Goal: Task Accomplishment & Management: Use online tool/utility

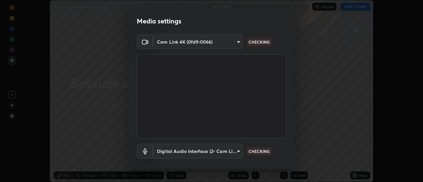
scroll to position [35, 0]
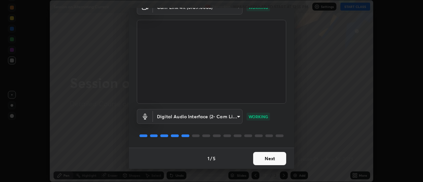
click at [267, 157] on button "Next" at bounding box center [269, 158] width 33 height 13
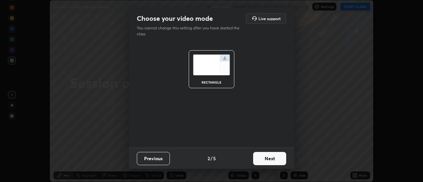
scroll to position [0, 0]
click at [268, 159] on button "Next" at bounding box center [269, 158] width 33 height 13
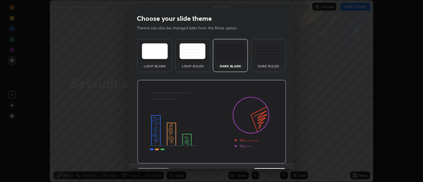
scroll to position [16, 0]
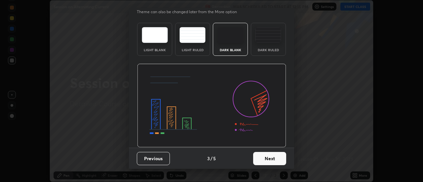
click at [266, 157] on button "Next" at bounding box center [269, 158] width 33 height 13
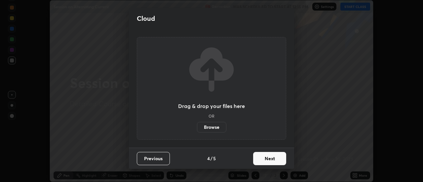
scroll to position [0, 0]
click at [268, 161] on button "Next" at bounding box center [269, 158] width 33 height 13
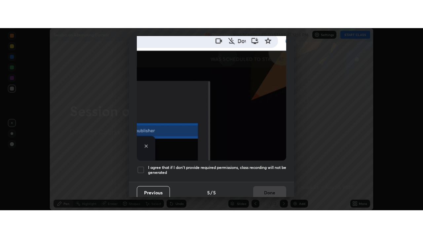
scroll to position [169, 0]
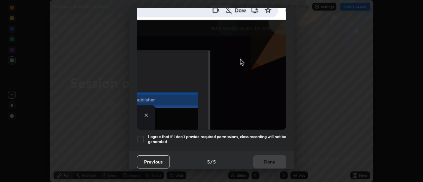
click at [140, 135] on div at bounding box center [141, 139] width 8 height 8
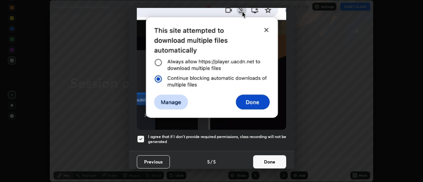
click at [277, 155] on button "Done" at bounding box center [269, 161] width 33 height 13
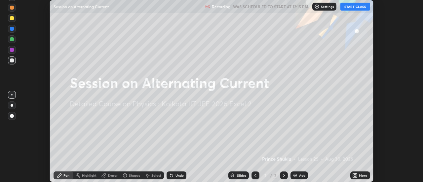
click at [355, 6] on button "START CLASS" at bounding box center [355, 7] width 30 height 8
click at [359, 175] on div "More" at bounding box center [363, 175] width 8 height 3
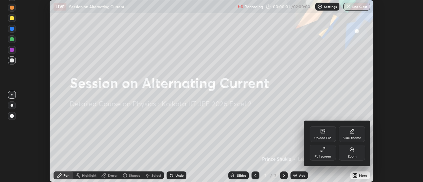
click at [325, 157] on div "Full screen" at bounding box center [322, 156] width 17 height 3
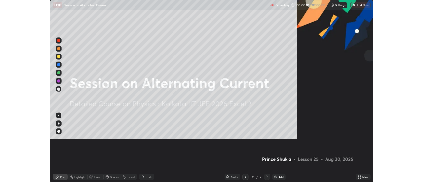
scroll to position [238, 423]
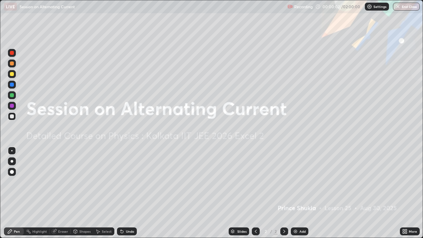
click at [297, 182] on div "Add" at bounding box center [299, 231] width 17 height 8
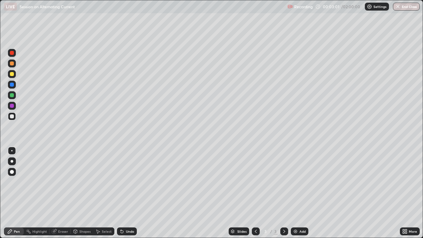
click at [12, 75] on div at bounding box center [12, 74] width 4 height 4
click at [13, 72] on div at bounding box center [12, 74] width 4 height 4
click at [11, 64] on div at bounding box center [12, 63] width 4 height 4
click at [12, 76] on div at bounding box center [12, 74] width 4 height 4
click at [11, 63] on div at bounding box center [12, 63] width 4 height 4
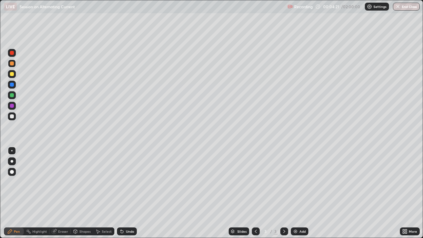
click at [10, 53] on div at bounding box center [12, 53] width 4 height 4
click at [11, 53] on div at bounding box center [12, 53] width 4 height 4
click at [123, 182] on div "Undo" at bounding box center [127, 231] width 20 height 8
click at [11, 63] on div at bounding box center [12, 63] width 4 height 4
click at [14, 182] on div "Pen" at bounding box center [14, 231] width 20 height 8
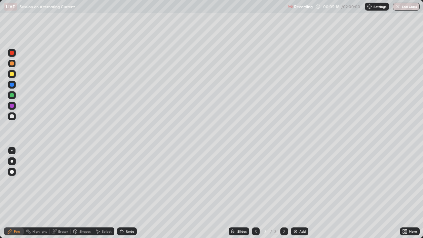
click at [12, 75] on div at bounding box center [12, 74] width 4 height 4
click at [13, 106] on div at bounding box center [12, 106] width 4 height 4
click at [13, 82] on div at bounding box center [12, 85] width 8 height 8
click at [15, 75] on div at bounding box center [12, 74] width 8 height 8
click at [63, 182] on div "Eraser" at bounding box center [63, 230] width 10 height 3
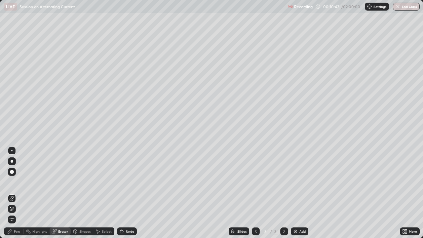
click at [298, 182] on div "Add" at bounding box center [299, 231] width 17 height 8
click at [15, 182] on div "Pen" at bounding box center [17, 230] width 6 height 3
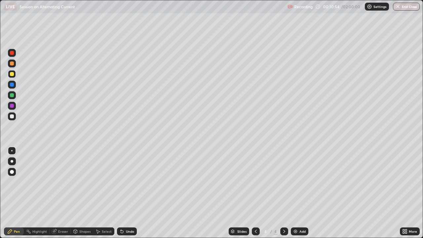
click at [255, 182] on icon at bounding box center [255, 230] width 5 height 5
click at [283, 182] on icon at bounding box center [284, 230] width 2 height 3
click at [15, 105] on div at bounding box center [12, 106] width 8 height 8
click at [12, 98] on div at bounding box center [12, 95] width 8 height 8
click at [11, 94] on div at bounding box center [12, 95] width 4 height 4
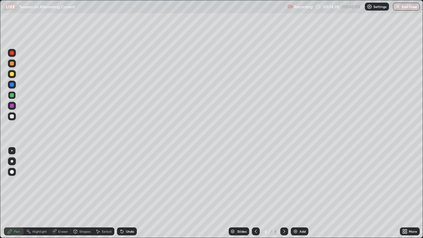
click at [14, 85] on div at bounding box center [12, 85] width 4 height 4
click at [395, 182] on div "Slides 4 / 4 Add" at bounding box center [268, 231] width 263 height 13
click at [128, 182] on div "Undo" at bounding box center [130, 230] width 8 height 3
click at [130, 182] on div "Undo" at bounding box center [130, 230] width 8 height 3
click at [127, 182] on div "Undo" at bounding box center [130, 230] width 8 height 3
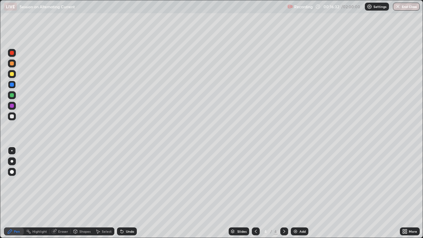
click at [13, 95] on div at bounding box center [12, 95] width 4 height 4
click at [295, 182] on img at bounding box center [295, 230] width 5 height 5
click at [13, 74] on div at bounding box center [12, 74] width 4 height 4
click at [124, 182] on div "Undo" at bounding box center [127, 231] width 20 height 8
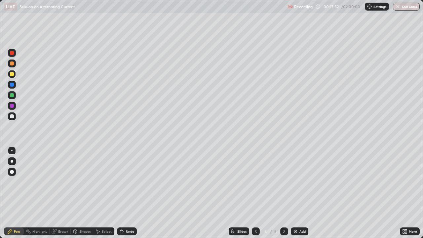
click at [13, 94] on div at bounding box center [12, 95] width 4 height 4
click at [13, 74] on div at bounding box center [12, 74] width 4 height 4
click at [12, 85] on div at bounding box center [12, 85] width 4 height 4
click at [10, 74] on div at bounding box center [12, 74] width 4 height 4
click at [255, 182] on icon at bounding box center [255, 230] width 5 height 5
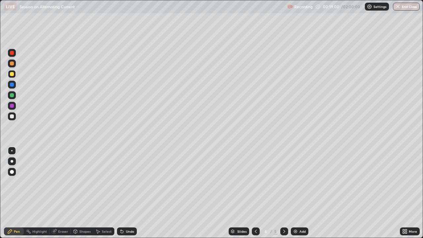
click at [283, 182] on icon at bounding box center [283, 230] width 5 height 5
click at [255, 182] on icon at bounding box center [256, 230] width 2 height 3
click at [282, 182] on icon at bounding box center [283, 230] width 5 height 5
click at [13, 64] on div at bounding box center [12, 63] width 4 height 4
click at [291, 182] on div "Add" at bounding box center [299, 231] width 17 height 8
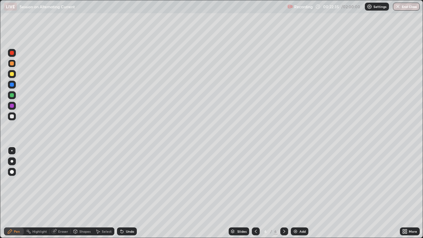
click at [12, 74] on div at bounding box center [12, 74] width 4 height 4
click at [284, 182] on icon at bounding box center [283, 230] width 5 height 5
click at [298, 182] on div "Add" at bounding box center [299, 231] width 17 height 8
click at [13, 63] on div at bounding box center [12, 63] width 4 height 4
click at [11, 74] on div at bounding box center [12, 74] width 4 height 4
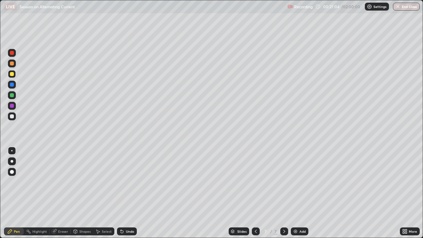
click at [14, 86] on div at bounding box center [12, 85] width 4 height 4
click at [11, 106] on div at bounding box center [12, 106] width 4 height 4
click at [12, 95] on div at bounding box center [12, 95] width 4 height 4
click at [12, 105] on div at bounding box center [12, 106] width 4 height 4
click at [12, 116] on div at bounding box center [12, 116] width 4 height 4
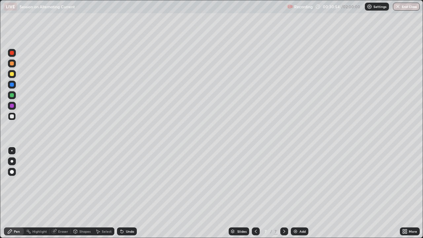
click at [15, 63] on div at bounding box center [12, 63] width 8 height 8
click at [13, 85] on div at bounding box center [12, 85] width 4 height 4
click at [11, 119] on div at bounding box center [12, 116] width 8 height 8
click at [13, 107] on div at bounding box center [12, 106] width 4 height 4
click at [255, 182] on icon at bounding box center [255, 230] width 5 height 5
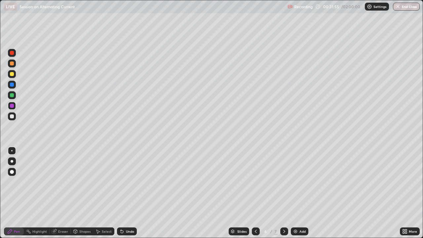
click at [255, 182] on icon at bounding box center [255, 230] width 5 height 5
click at [284, 182] on div at bounding box center [284, 231] width 8 height 8
click at [284, 182] on icon at bounding box center [283, 230] width 5 height 5
click at [19, 182] on div "Pen" at bounding box center [17, 230] width 6 height 3
click at [12, 116] on div at bounding box center [12, 116] width 4 height 4
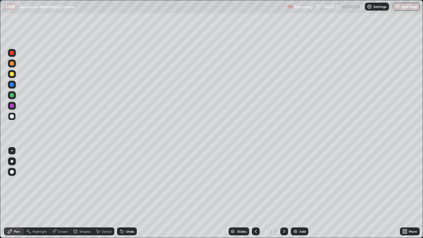
click at [14, 103] on div at bounding box center [12, 106] width 8 height 8
click at [297, 182] on div "Add" at bounding box center [299, 231] width 17 height 8
click at [13, 64] on div at bounding box center [12, 63] width 4 height 4
click at [126, 182] on div "Undo" at bounding box center [130, 230] width 8 height 3
click at [255, 182] on icon at bounding box center [255, 230] width 5 height 5
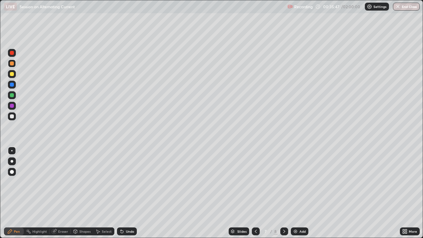
click at [256, 182] on icon at bounding box center [255, 230] width 5 height 5
click at [255, 182] on icon at bounding box center [255, 230] width 5 height 5
click at [283, 182] on icon at bounding box center [283, 230] width 5 height 5
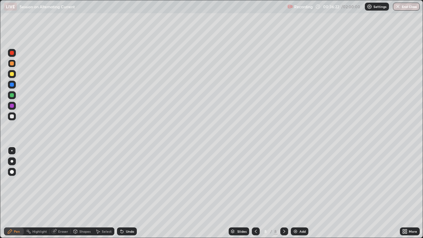
click at [13, 106] on div at bounding box center [12, 106] width 4 height 4
click at [130, 182] on div "Undo" at bounding box center [130, 230] width 8 height 3
click at [134, 182] on div "Undo" at bounding box center [127, 231] width 20 height 8
click at [132, 182] on div "Undo" at bounding box center [130, 230] width 8 height 3
click at [133, 182] on div "Undo" at bounding box center [130, 230] width 8 height 3
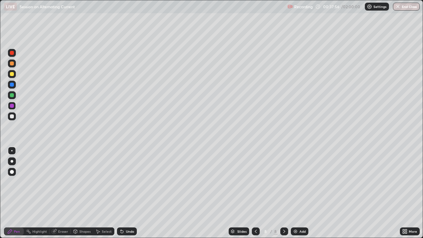
click at [134, 182] on div "Undo" at bounding box center [127, 231] width 20 height 8
click at [129, 182] on div "Undo" at bounding box center [130, 230] width 8 height 3
click at [82, 182] on div "Shapes" at bounding box center [84, 230] width 11 height 3
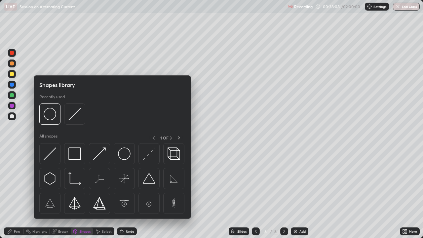
click at [60, 182] on div "Eraser" at bounding box center [63, 230] width 10 height 3
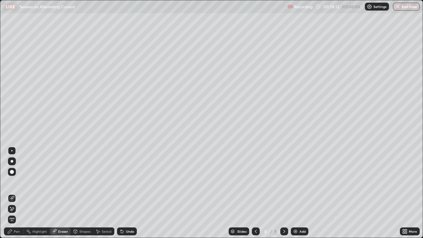
click at [17, 182] on div "Pen" at bounding box center [17, 230] width 6 height 3
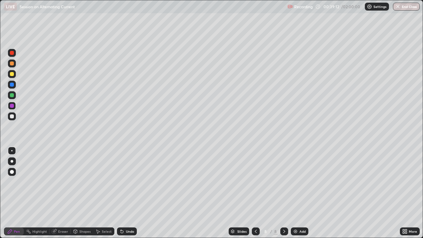
click at [255, 182] on icon at bounding box center [255, 230] width 5 height 5
click at [283, 182] on icon at bounding box center [283, 230] width 5 height 5
click at [255, 182] on icon at bounding box center [255, 230] width 5 height 5
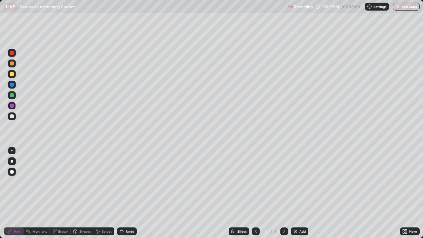
click at [283, 182] on icon at bounding box center [283, 230] width 5 height 5
click at [252, 182] on div at bounding box center [256, 231] width 8 height 8
click at [283, 182] on icon at bounding box center [284, 230] width 2 height 3
click at [58, 182] on div "Eraser" at bounding box center [63, 230] width 10 height 3
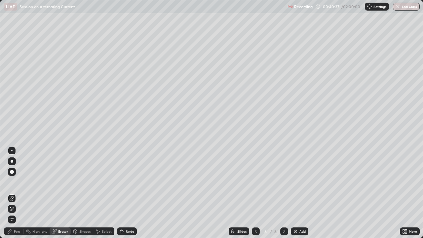
click at [15, 182] on div "Pen" at bounding box center [14, 231] width 20 height 8
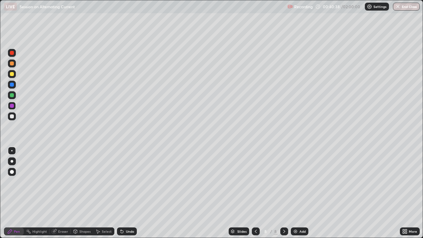
click at [14, 85] on div at bounding box center [12, 85] width 8 height 8
click at [255, 182] on icon at bounding box center [255, 230] width 5 height 5
click at [283, 182] on icon at bounding box center [283, 230] width 5 height 5
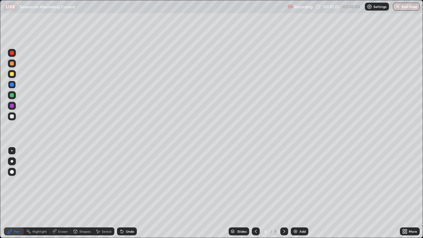
click at [283, 182] on icon at bounding box center [283, 230] width 5 height 5
click at [283, 182] on icon at bounding box center [284, 230] width 2 height 3
click at [44, 182] on div "Highlight" at bounding box center [39, 230] width 15 height 3
click at [65, 182] on div "Eraser" at bounding box center [63, 230] width 10 height 3
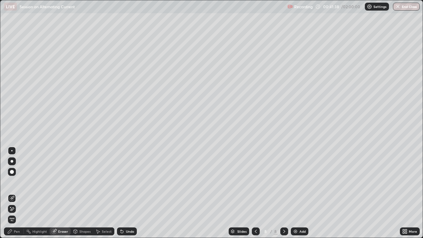
click at [15, 182] on div "Pen" at bounding box center [17, 230] width 6 height 3
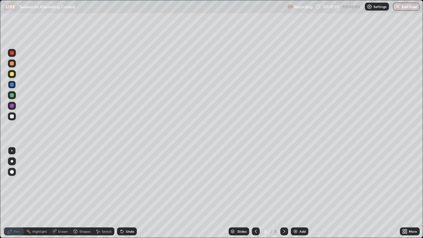
click at [16, 182] on div "Pen" at bounding box center [17, 230] width 6 height 3
click at [18, 182] on div "Pen" at bounding box center [17, 230] width 6 height 3
click at [256, 182] on icon at bounding box center [255, 230] width 5 height 5
click at [283, 182] on icon at bounding box center [283, 230] width 5 height 5
click at [255, 182] on icon at bounding box center [255, 230] width 5 height 5
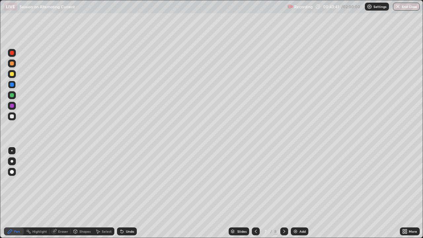
click at [255, 182] on icon at bounding box center [256, 230] width 2 height 3
click at [283, 182] on icon at bounding box center [283, 230] width 5 height 5
click at [255, 182] on icon at bounding box center [256, 230] width 2 height 3
click at [255, 182] on icon at bounding box center [255, 230] width 5 height 5
click at [284, 182] on icon at bounding box center [283, 230] width 5 height 5
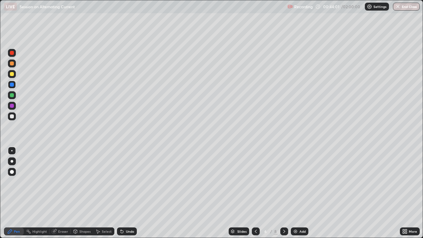
click at [283, 182] on icon at bounding box center [283, 230] width 5 height 5
click at [254, 182] on icon at bounding box center [255, 230] width 5 height 5
click at [282, 182] on icon at bounding box center [283, 230] width 5 height 5
click at [14, 76] on div at bounding box center [12, 74] width 8 height 8
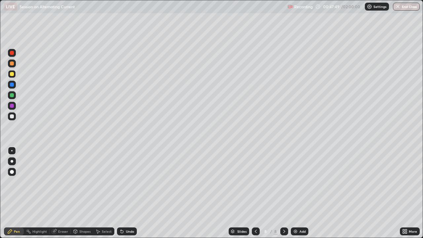
click at [12, 95] on div at bounding box center [12, 95] width 4 height 4
click at [130, 182] on div "Undo" at bounding box center [130, 230] width 8 height 3
click at [129, 182] on div "Undo" at bounding box center [130, 230] width 8 height 3
click at [130, 182] on div "Undo" at bounding box center [130, 230] width 8 height 3
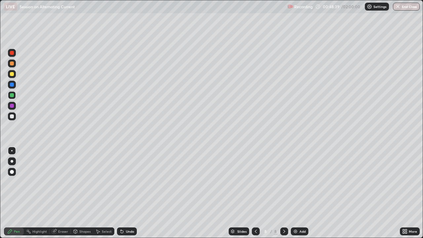
click at [130, 182] on div "Undo" at bounding box center [130, 230] width 8 height 3
click at [129, 182] on div "Undo" at bounding box center [130, 230] width 8 height 3
click at [13, 106] on div at bounding box center [12, 106] width 4 height 4
click at [15, 86] on div at bounding box center [12, 85] width 8 height 8
click at [131, 182] on div "Undo" at bounding box center [130, 230] width 8 height 3
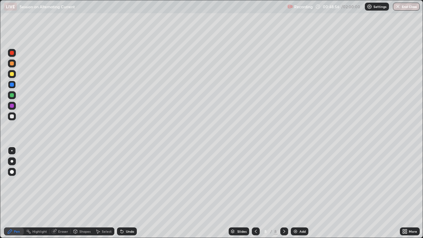
click at [126, 182] on div "Undo" at bounding box center [130, 230] width 8 height 3
click at [299, 182] on div "Add" at bounding box center [302, 230] width 6 height 3
click at [13, 75] on div at bounding box center [12, 74] width 4 height 4
click at [12, 64] on div at bounding box center [12, 63] width 4 height 4
click at [253, 182] on div at bounding box center [256, 231] width 8 height 8
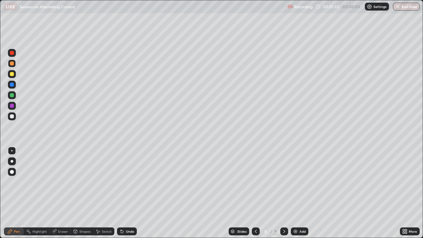
click at [284, 182] on div at bounding box center [284, 231] width 8 height 8
click at [13, 116] on div at bounding box center [12, 116] width 4 height 4
click at [17, 182] on div "Pen" at bounding box center [17, 230] width 6 height 3
click at [13, 76] on div at bounding box center [12, 74] width 8 height 8
click at [12, 53] on div at bounding box center [12, 53] width 4 height 4
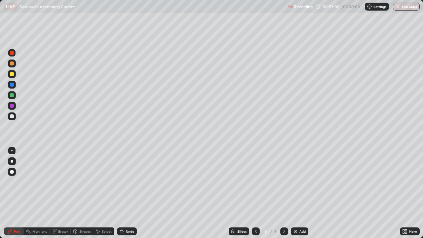
click at [252, 182] on div at bounding box center [256, 231] width 8 height 8
click at [283, 182] on icon at bounding box center [283, 230] width 5 height 5
click at [255, 182] on icon at bounding box center [256, 230] width 2 height 3
click at [254, 182] on icon at bounding box center [255, 230] width 5 height 5
click at [255, 182] on icon at bounding box center [256, 230] width 2 height 3
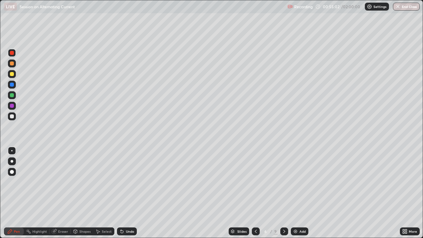
click at [255, 182] on icon at bounding box center [255, 230] width 5 height 5
click at [255, 182] on icon at bounding box center [256, 230] width 2 height 3
click at [256, 182] on icon at bounding box center [256, 230] width 2 height 3
click at [255, 182] on icon at bounding box center [255, 230] width 5 height 5
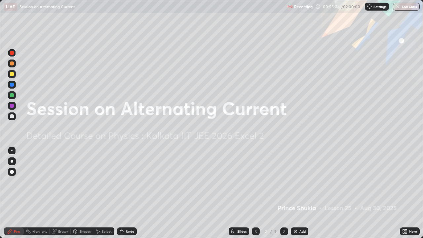
click at [283, 182] on icon at bounding box center [283, 230] width 5 height 5
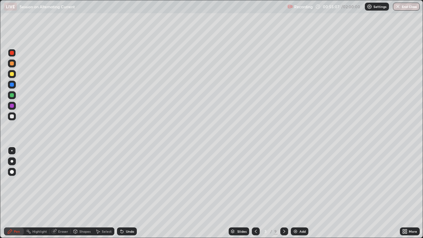
click at [284, 182] on icon at bounding box center [283, 230] width 5 height 5
click at [283, 182] on icon at bounding box center [284, 230] width 2 height 3
click at [280, 182] on div at bounding box center [284, 231] width 8 height 8
click at [283, 182] on icon at bounding box center [283, 230] width 5 height 5
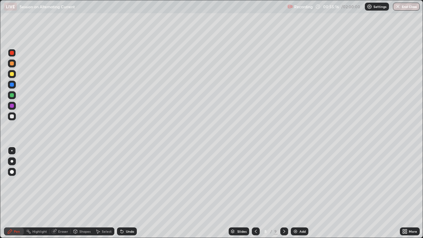
click at [283, 182] on icon at bounding box center [283, 230] width 5 height 5
click at [295, 182] on img at bounding box center [295, 230] width 5 height 5
click at [12, 63] on div at bounding box center [12, 63] width 4 height 4
click at [12, 97] on div at bounding box center [12, 95] width 4 height 4
click at [12, 115] on div at bounding box center [12, 116] width 4 height 4
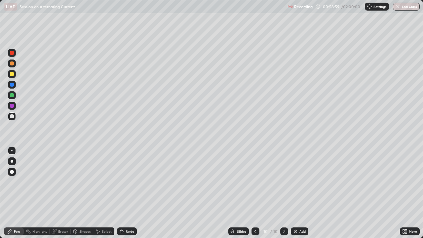
click at [256, 182] on icon at bounding box center [255, 230] width 5 height 5
click at [283, 182] on icon at bounding box center [283, 230] width 5 height 5
click at [10, 74] on div at bounding box center [12, 74] width 4 height 4
click at [12, 85] on div at bounding box center [12, 85] width 4 height 4
click at [15, 65] on div at bounding box center [12, 63] width 8 height 8
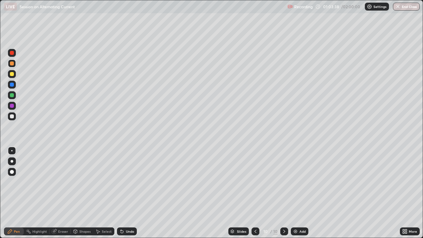
click at [299, 182] on div "Add" at bounding box center [302, 230] width 6 height 3
click at [12, 74] on div at bounding box center [12, 74] width 4 height 4
click at [10, 94] on div at bounding box center [12, 95] width 4 height 4
click at [255, 182] on icon at bounding box center [255, 230] width 5 height 5
click at [283, 182] on icon at bounding box center [283, 230] width 5 height 5
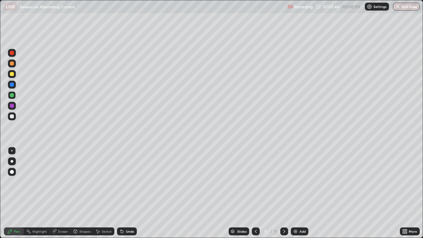
click at [14, 75] on div at bounding box center [12, 74] width 4 height 4
click at [13, 97] on div at bounding box center [12, 95] width 8 height 8
click at [11, 74] on div at bounding box center [12, 74] width 4 height 4
click at [298, 182] on div "Add" at bounding box center [299, 231] width 17 height 8
click at [254, 182] on icon at bounding box center [255, 230] width 5 height 5
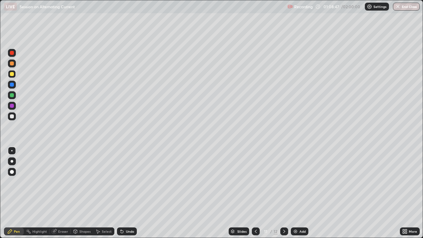
click at [284, 182] on icon at bounding box center [283, 230] width 5 height 5
click at [254, 182] on icon at bounding box center [255, 230] width 5 height 5
click at [282, 182] on icon at bounding box center [283, 230] width 5 height 5
click at [12, 106] on div at bounding box center [12, 106] width 4 height 4
click at [12, 118] on div at bounding box center [12, 116] width 4 height 4
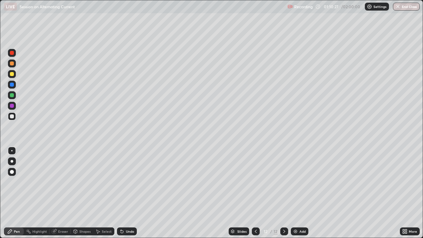
click at [255, 182] on icon at bounding box center [255, 230] width 5 height 5
click at [284, 182] on icon at bounding box center [283, 230] width 5 height 5
click at [255, 182] on icon at bounding box center [255, 230] width 5 height 5
click at [286, 182] on div at bounding box center [284, 231] width 8 height 8
click at [298, 182] on div "Add" at bounding box center [299, 231] width 17 height 8
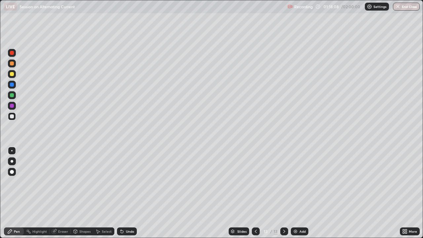
click at [13, 65] on div at bounding box center [12, 63] width 8 height 8
click at [12, 94] on div at bounding box center [12, 95] width 4 height 4
click at [82, 182] on div "Shapes" at bounding box center [82, 231] width 22 height 8
click at [63, 182] on div "Eraser" at bounding box center [63, 230] width 10 height 3
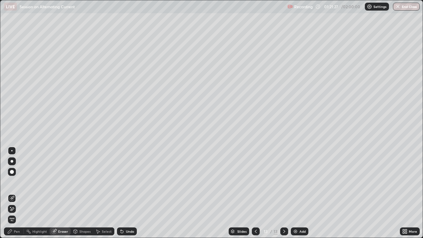
click at [59, 182] on div "Eraser" at bounding box center [63, 230] width 10 height 3
click at [14, 182] on div "Pen" at bounding box center [14, 231] width 20 height 8
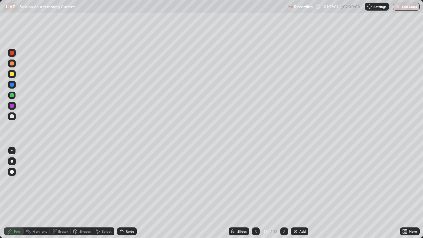
click at [82, 182] on div "Shapes" at bounding box center [82, 231] width 22 height 8
click at [62, 182] on div "Eraser" at bounding box center [63, 230] width 10 height 3
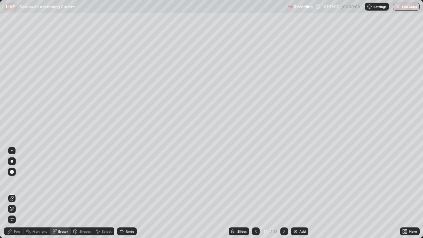
click at [14, 182] on div "Pen" at bounding box center [14, 231] width 20 height 8
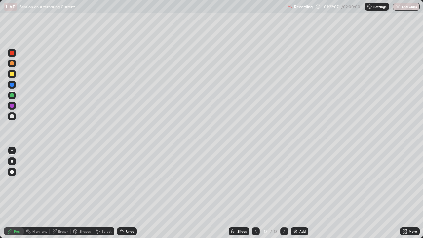
click at [14, 182] on div "Pen" at bounding box center [17, 230] width 6 height 3
click at [59, 182] on div "Eraser" at bounding box center [63, 230] width 10 height 3
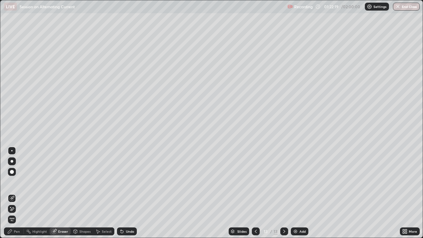
click at [16, 182] on div "Pen" at bounding box center [17, 230] width 6 height 3
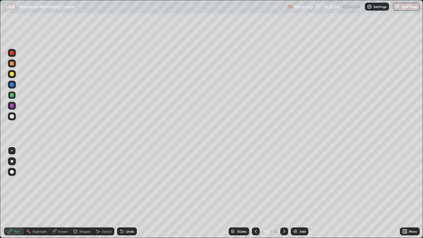
click at [255, 182] on icon at bounding box center [255, 230] width 5 height 5
click at [283, 182] on icon at bounding box center [283, 230] width 5 height 5
click at [301, 182] on div "Add" at bounding box center [302, 230] width 6 height 3
click at [14, 64] on div at bounding box center [12, 63] width 8 height 8
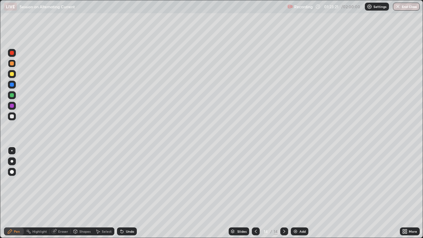
click at [13, 117] on div at bounding box center [12, 116] width 4 height 4
click at [14, 106] on div at bounding box center [12, 106] width 4 height 4
click at [131, 182] on div "Undo" at bounding box center [130, 230] width 8 height 3
click at [129, 182] on div "Undo" at bounding box center [130, 230] width 8 height 3
click at [13, 70] on div at bounding box center [12, 74] width 8 height 8
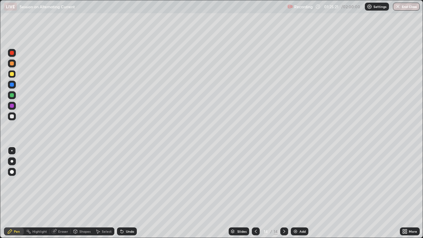
click at [12, 63] on div at bounding box center [12, 63] width 4 height 4
click at [13, 85] on div at bounding box center [12, 85] width 4 height 4
click at [299, 182] on div "Add" at bounding box center [302, 230] width 6 height 3
click at [12, 73] on div at bounding box center [12, 74] width 4 height 4
click at [122, 182] on icon at bounding box center [121, 230] width 5 height 5
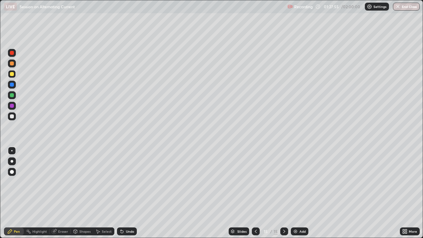
click at [123, 182] on icon at bounding box center [121, 230] width 5 height 5
click at [124, 182] on div "Undo" at bounding box center [127, 231] width 20 height 8
click at [12, 96] on div at bounding box center [12, 95] width 4 height 4
click at [134, 182] on div "Undo" at bounding box center [127, 231] width 20 height 8
click at [82, 182] on div "Shapes" at bounding box center [84, 230] width 11 height 3
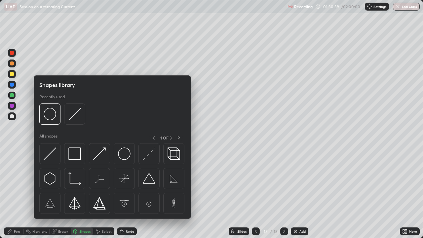
click at [64, 182] on div "Eraser" at bounding box center [63, 230] width 10 height 3
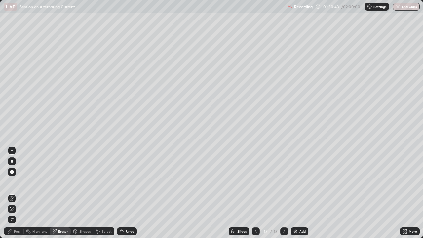
click at [18, 182] on div "Pen" at bounding box center [17, 230] width 6 height 3
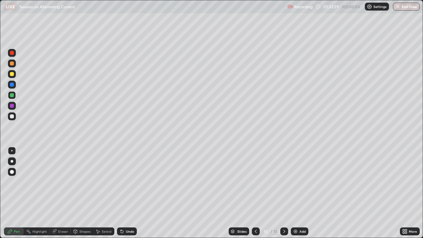
click at [63, 182] on div "Eraser" at bounding box center [63, 230] width 10 height 3
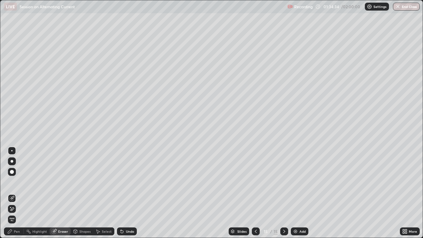
click at [297, 182] on img at bounding box center [295, 230] width 5 height 5
click at [13, 182] on div "Pen" at bounding box center [14, 231] width 20 height 8
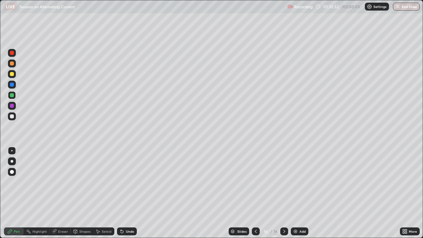
click at [255, 182] on icon at bounding box center [255, 230] width 5 height 5
click at [282, 182] on icon at bounding box center [283, 230] width 5 height 5
click at [283, 182] on icon at bounding box center [283, 230] width 5 height 5
click at [255, 182] on icon at bounding box center [256, 230] width 2 height 3
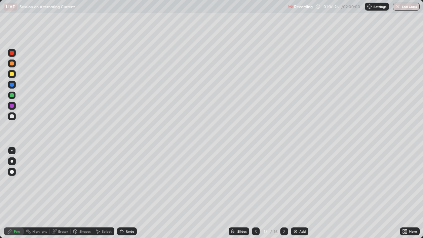
click at [256, 182] on icon at bounding box center [256, 230] width 2 height 3
click at [65, 182] on div "Eraser" at bounding box center [60, 231] width 21 height 8
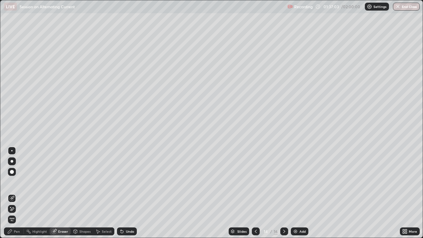
click at [283, 182] on icon at bounding box center [283, 230] width 5 height 5
click at [254, 182] on icon at bounding box center [255, 230] width 5 height 5
click at [299, 182] on div "Add" at bounding box center [299, 231] width 17 height 8
click at [17, 182] on div "Pen" at bounding box center [17, 230] width 6 height 3
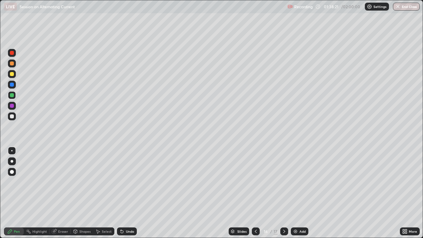
click at [12, 74] on div at bounding box center [12, 74] width 4 height 4
click at [12, 63] on div at bounding box center [12, 63] width 4 height 4
click at [13, 172] on div at bounding box center [12, 172] width 4 height 4
click at [13, 182] on div "Pen" at bounding box center [14, 231] width 20 height 8
click at [12, 161] on div at bounding box center [12, 161] width 3 height 3
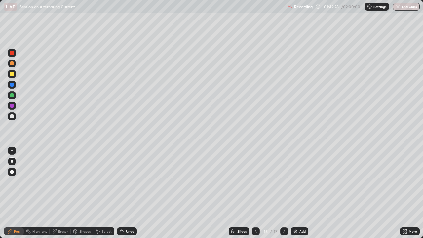
click at [12, 117] on div at bounding box center [12, 116] width 4 height 4
click at [128, 182] on div "Undo" at bounding box center [130, 230] width 8 height 3
click at [129, 182] on div "Undo" at bounding box center [130, 230] width 8 height 3
click at [128, 182] on div "Undo" at bounding box center [130, 230] width 8 height 3
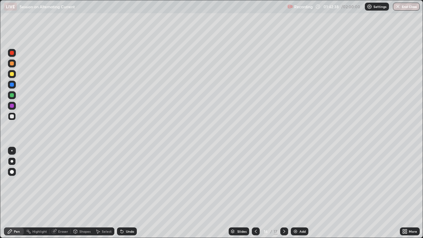
click at [129, 182] on div "Undo" at bounding box center [130, 230] width 8 height 3
click at [130, 182] on div "Undo" at bounding box center [130, 230] width 8 height 3
click at [11, 95] on div at bounding box center [12, 95] width 4 height 4
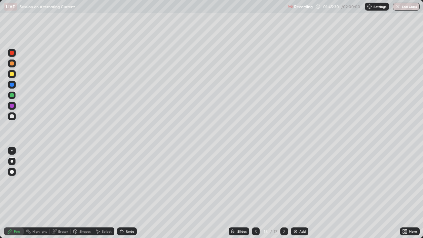
click at [300, 182] on div "Add" at bounding box center [299, 231] width 17 height 8
click at [13, 61] on div at bounding box center [12, 63] width 4 height 4
click at [13, 54] on div at bounding box center [12, 53] width 4 height 4
click at [255, 182] on icon at bounding box center [255, 230] width 5 height 5
click at [283, 182] on div at bounding box center [284, 231] width 8 height 8
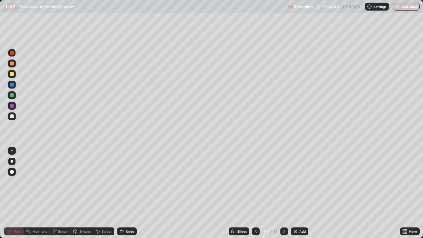
click at [12, 117] on div at bounding box center [12, 116] width 4 height 4
click at [12, 74] on div at bounding box center [12, 74] width 4 height 4
click at [13, 85] on div at bounding box center [12, 85] width 4 height 4
click at [61, 182] on div "Eraser" at bounding box center [63, 230] width 10 height 3
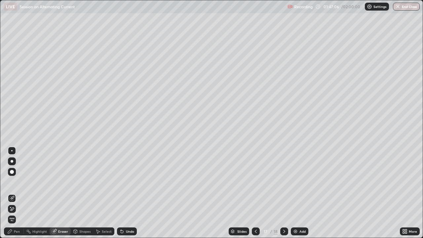
click at [16, 182] on div "Pen" at bounding box center [17, 230] width 6 height 3
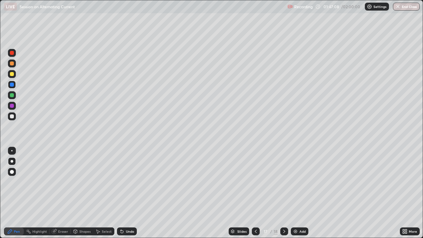
click at [11, 106] on div at bounding box center [12, 106] width 4 height 4
click at [13, 54] on div at bounding box center [12, 53] width 4 height 4
click at [13, 63] on div at bounding box center [12, 63] width 4 height 4
click at [12, 74] on div at bounding box center [12, 74] width 4 height 4
click at [12, 94] on div at bounding box center [12, 95] width 4 height 4
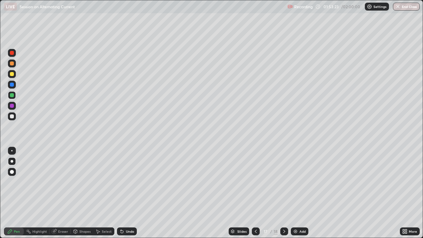
click at [296, 182] on img at bounding box center [295, 230] width 5 height 5
click at [131, 182] on div "Undo" at bounding box center [130, 230] width 8 height 3
click at [403, 10] on button "End Class" at bounding box center [406, 7] width 27 height 8
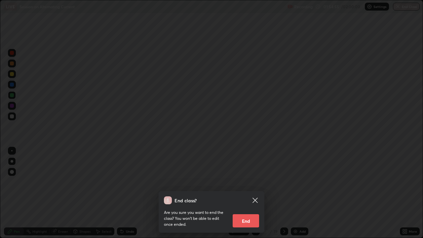
click at [247, 182] on button "End" at bounding box center [245, 220] width 26 height 13
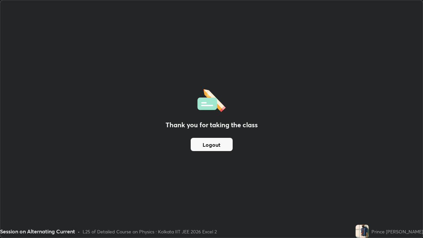
click at [208, 146] on button "Logout" at bounding box center [212, 144] width 42 height 13
click at [211, 144] on button "Logout" at bounding box center [212, 144] width 42 height 13
click at [209, 145] on button "Logout" at bounding box center [212, 144] width 42 height 13
click at [210, 145] on button "Logout" at bounding box center [212, 144] width 42 height 13
click at [368, 182] on img at bounding box center [361, 231] width 13 height 13
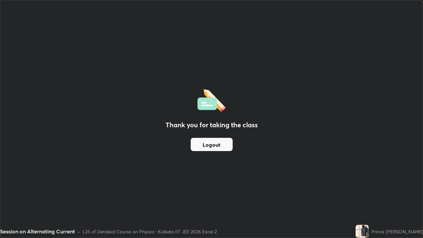
click at [368, 182] on img at bounding box center [361, 231] width 13 height 13
click at [222, 142] on button "Logout" at bounding box center [212, 144] width 42 height 13
click at [220, 145] on button "Logout" at bounding box center [212, 144] width 42 height 13
click at [219, 145] on button "Logout" at bounding box center [212, 144] width 42 height 13
click at [218, 146] on button "Logout" at bounding box center [212, 144] width 42 height 13
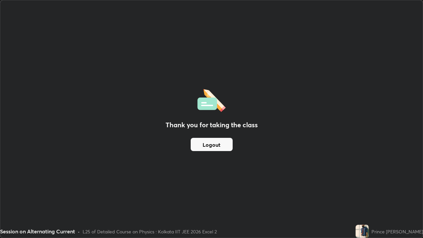
click at [214, 148] on button "Logout" at bounding box center [212, 144] width 42 height 13
click at [216, 147] on button "Logout" at bounding box center [212, 144] width 42 height 13
click at [214, 146] on button "Logout" at bounding box center [212, 144] width 42 height 13
click at [215, 144] on button "Logout" at bounding box center [212, 144] width 42 height 13
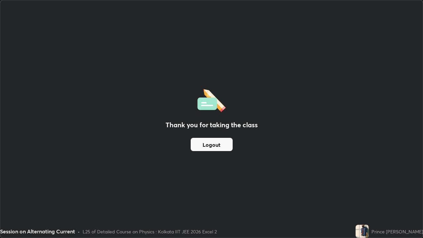
click at [214, 144] on button "Logout" at bounding box center [212, 144] width 42 height 13
click at [215, 145] on button "Logout" at bounding box center [212, 144] width 42 height 13
click at [215, 146] on button "Logout" at bounding box center [212, 144] width 42 height 13
click at [215, 147] on button "Logout" at bounding box center [212, 144] width 42 height 13
click at [215, 146] on button "Logout" at bounding box center [212, 144] width 42 height 13
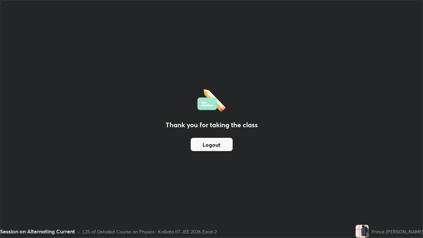
click at [211, 145] on button "Logout" at bounding box center [212, 144] width 42 height 13
click at [207, 147] on button "Logout" at bounding box center [212, 144] width 42 height 13
click at [208, 146] on button "Logout" at bounding box center [212, 144] width 42 height 13
click at [214, 142] on button "Logout" at bounding box center [212, 144] width 42 height 13
click at [212, 144] on button "Logout" at bounding box center [212, 144] width 42 height 13
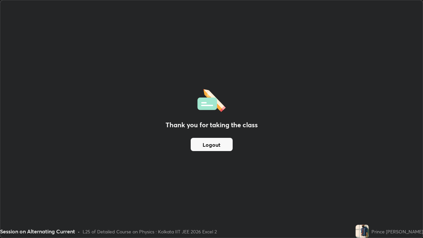
click at [217, 145] on button "Logout" at bounding box center [212, 144] width 42 height 13
click at [216, 144] on button "Logout" at bounding box center [212, 144] width 42 height 13
click at [199, 144] on button "Logout" at bounding box center [212, 144] width 42 height 13
click at [199, 145] on button "Logout" at bounding box center [212, 144] width 42 height 13
click at [199, 146] on button "Logout" at bounding box center [212, 144] width 42 height 13
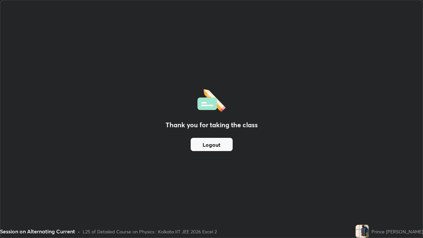
click at [199, 146] on button "Logout" at bounding box center [212, 144] width 42 height 13
click at [203, 147] on button "Logout" at bounding box center [212, 144] width 42 height 13
click at [209, 143] on button "Logout" at bounding box center [212, 144] width 42 height 13
click at [211, 142] on button "Logout" at bounding box center [212, 144] width 42 height 13
click at [206, 145] on button "Logout" at bounding box center [212, 144] width 42 height 13
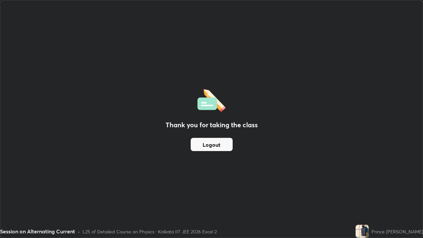
click at [206, 144] on button "Logout" at bounding box center [212, 144] width 42 height 13
click at [207, 141] on button "Logout" at bounding box center [212, 144] width 42 height 13
click at [206, 141] on button "Logout" at bounding box center [212, 144] width 42 height 13
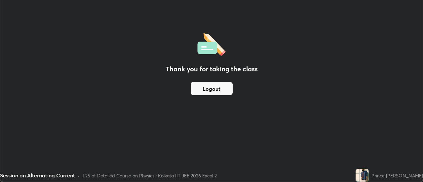
scroll to position [32837, 32596]
